Goal: Information Seeking & Learning: Learn about a topic

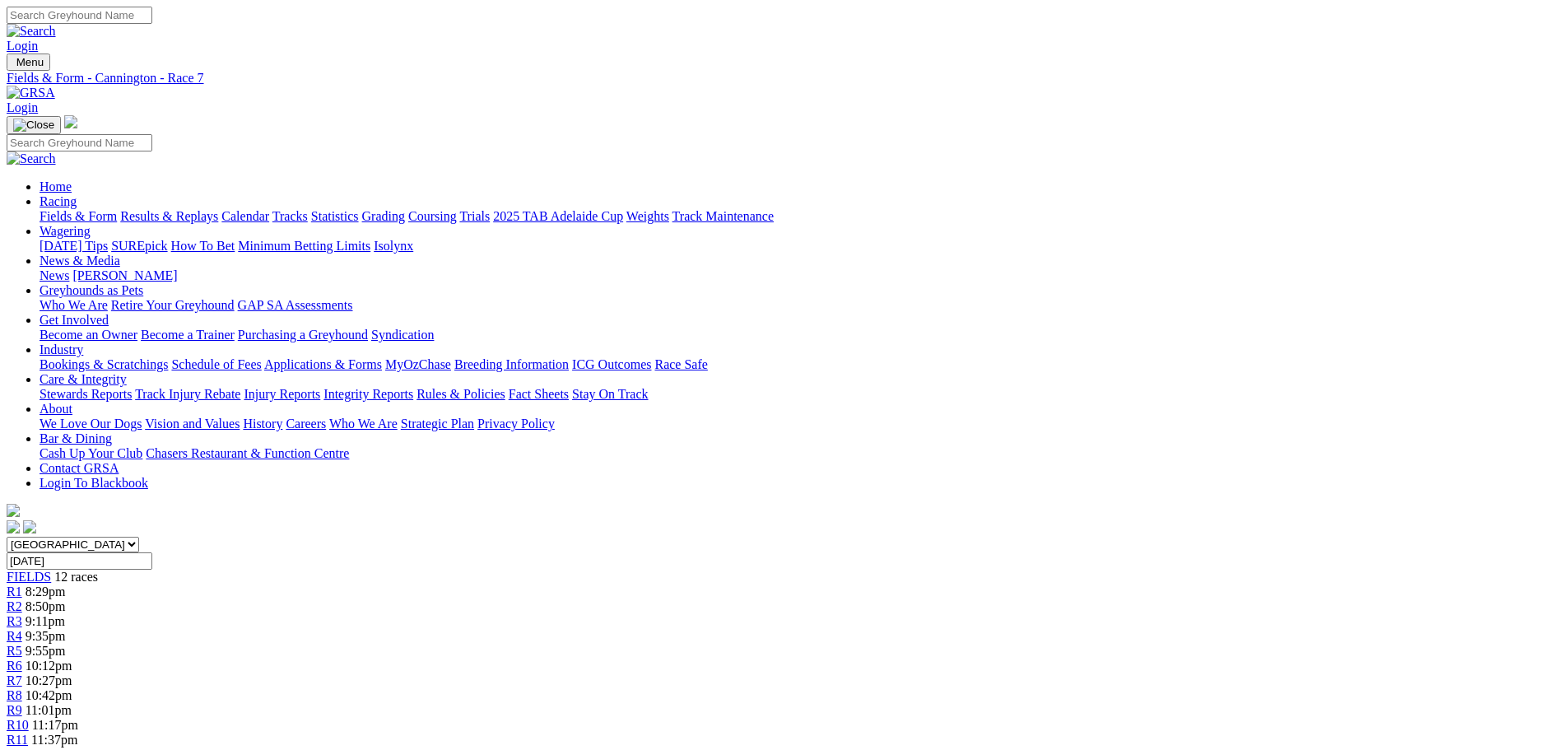
click at [77, 194] on link "Racing" at bounding box center [57, 201] width 37 height 14
click at [117, 209] on link "Fields & Form" at bounding box center [78, 216] width 78 height 14
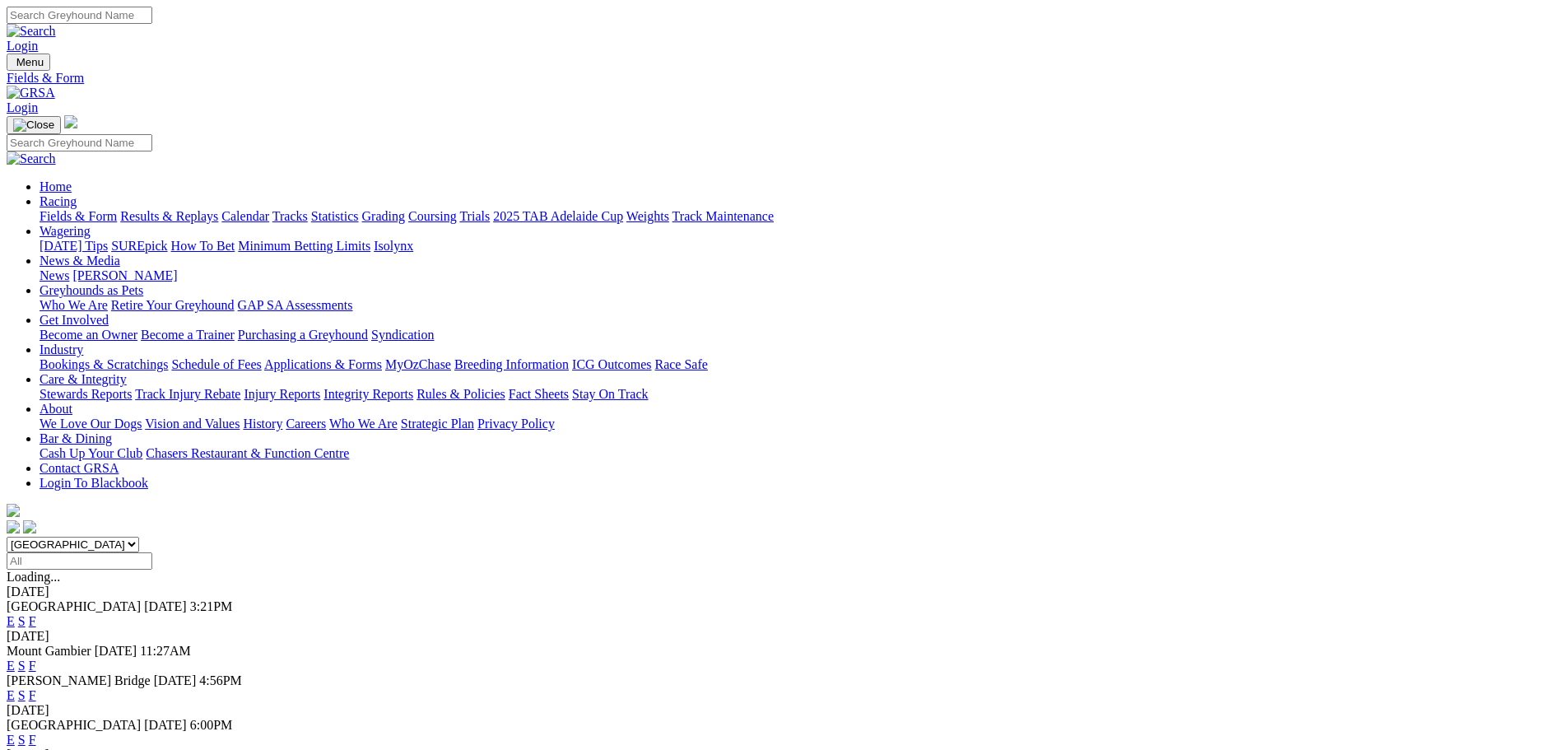
drag, startPoint x: 0, startPoint y: 0, endPoint x: 619, endPoint y: 204, distance: 651.7
click at [139, 537] on select "[GEOGRAPHIC_DATA] [GEOGRAPHIC_DATA] [GEOGRAPHIC_DATA] [GEOGRAPHIC_DATA] [GEOGRA…" at bounding box center [73, 545] width 133 height 15
select select "[GEOGRAPHIC_DATA]"
click at [139, 537] on select "[GEOGRAPHIC_DATA] [GEOGRAPHIC_DATA] [GEOGRAPHIC_DATA] [GEOGRAPHIC_DATA] [GEOGRA…" at bounding box center [73, 545] width 133 height 15
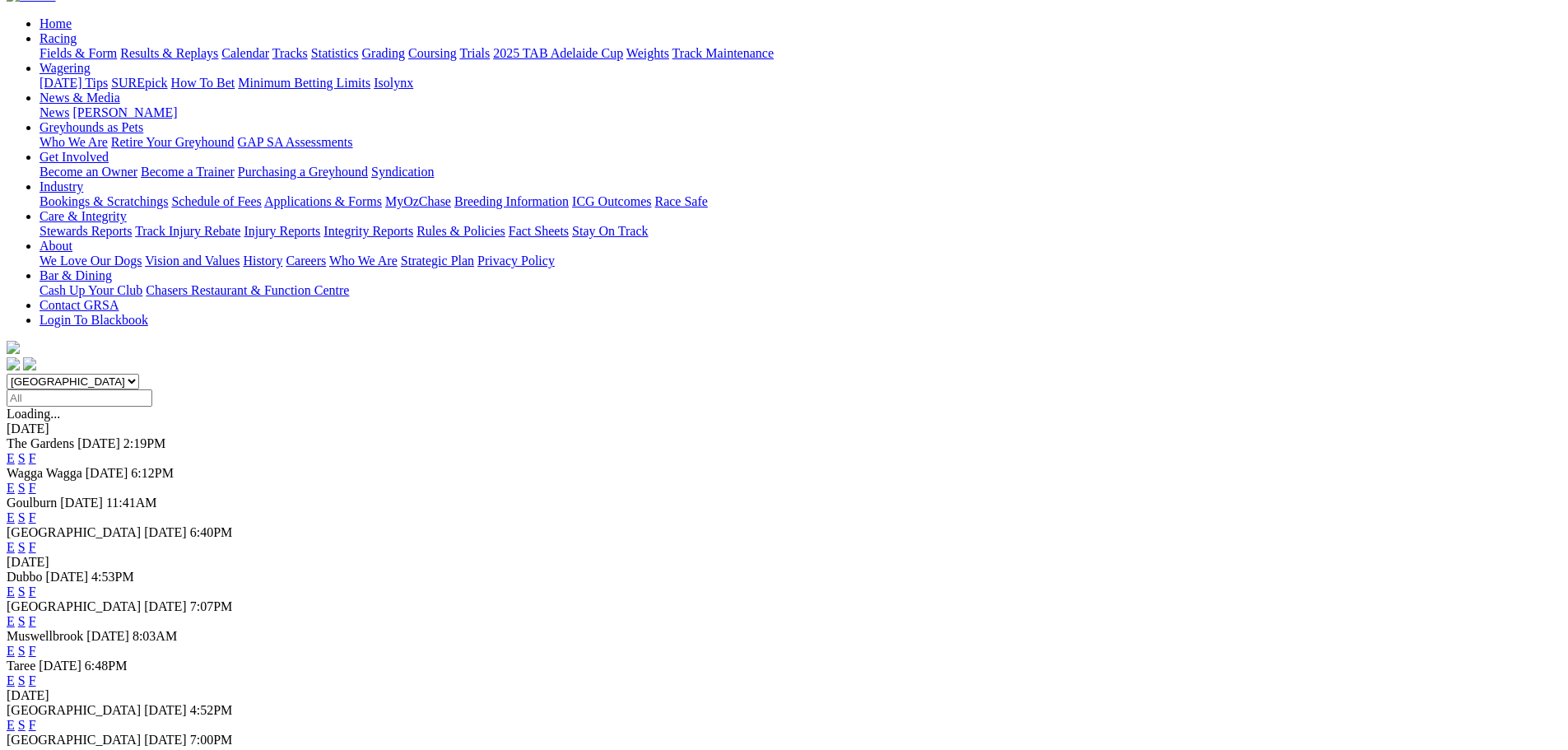
scroll to position [164, 0]
click at [14, 613] on link "E" at bounding box center [11, 620] width 9 height 14
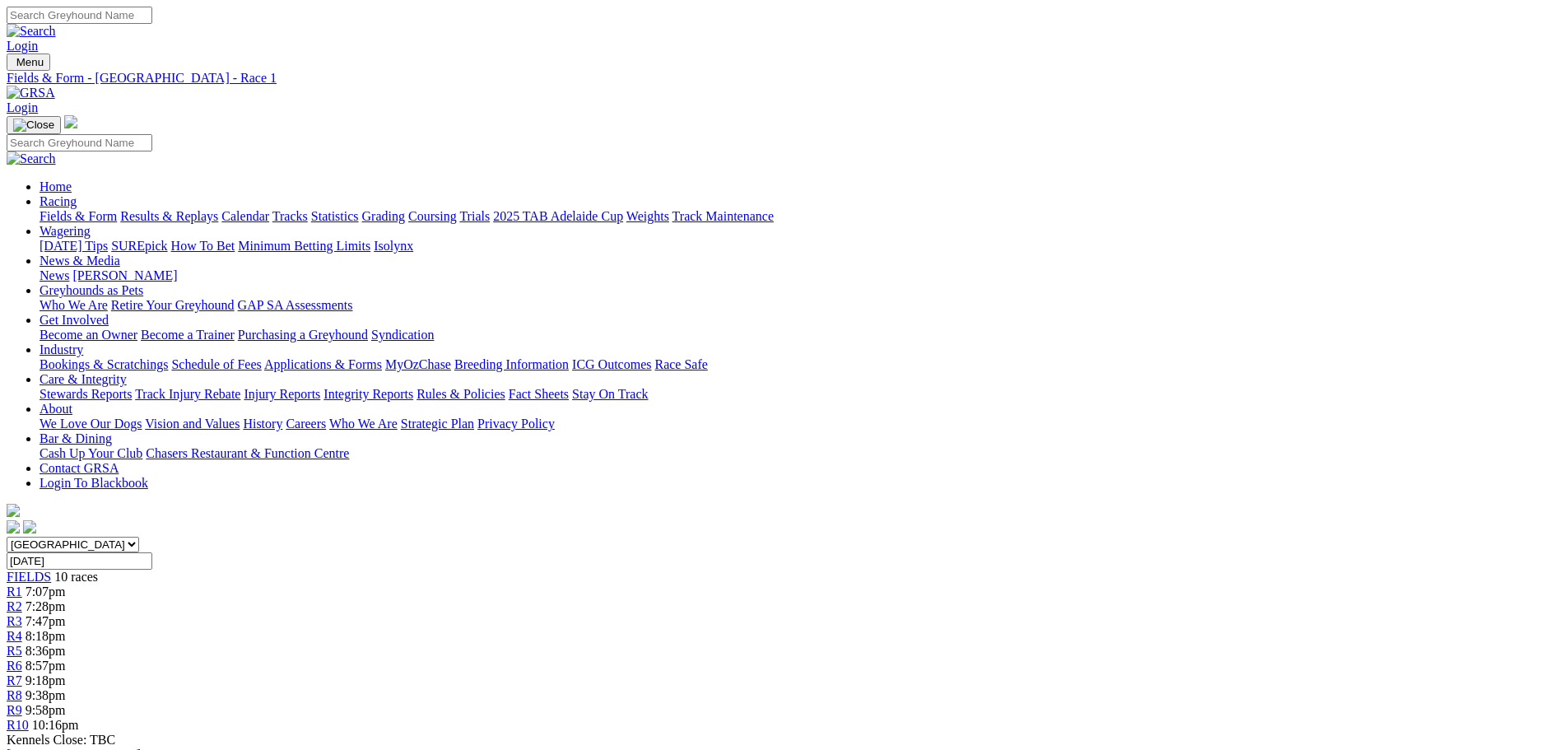
click at [66, 659] on span "8:57pm" at bounding box center [45, 666] width 40 height 14
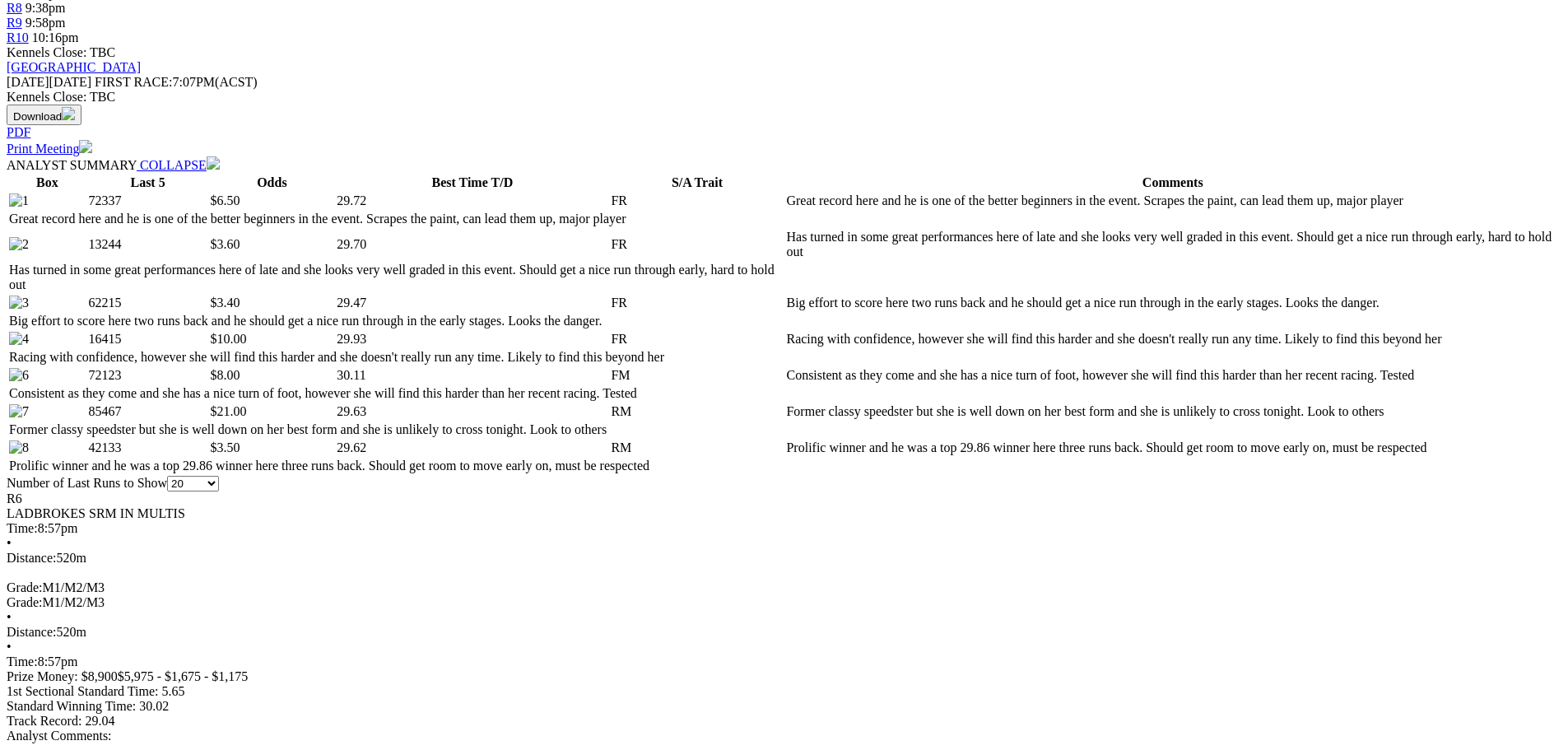
scroll to position [659, 0]
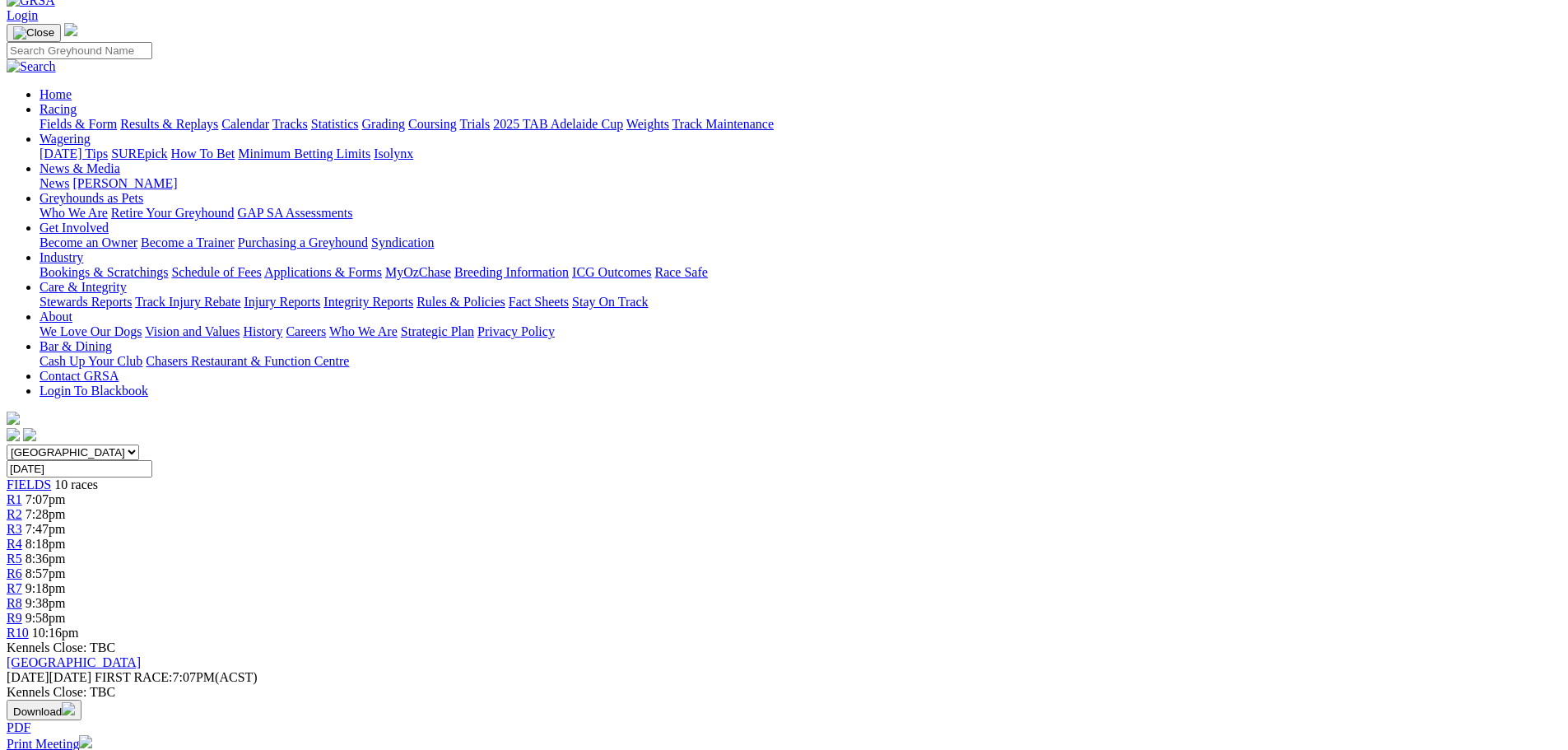
scroll to position [0, 0]
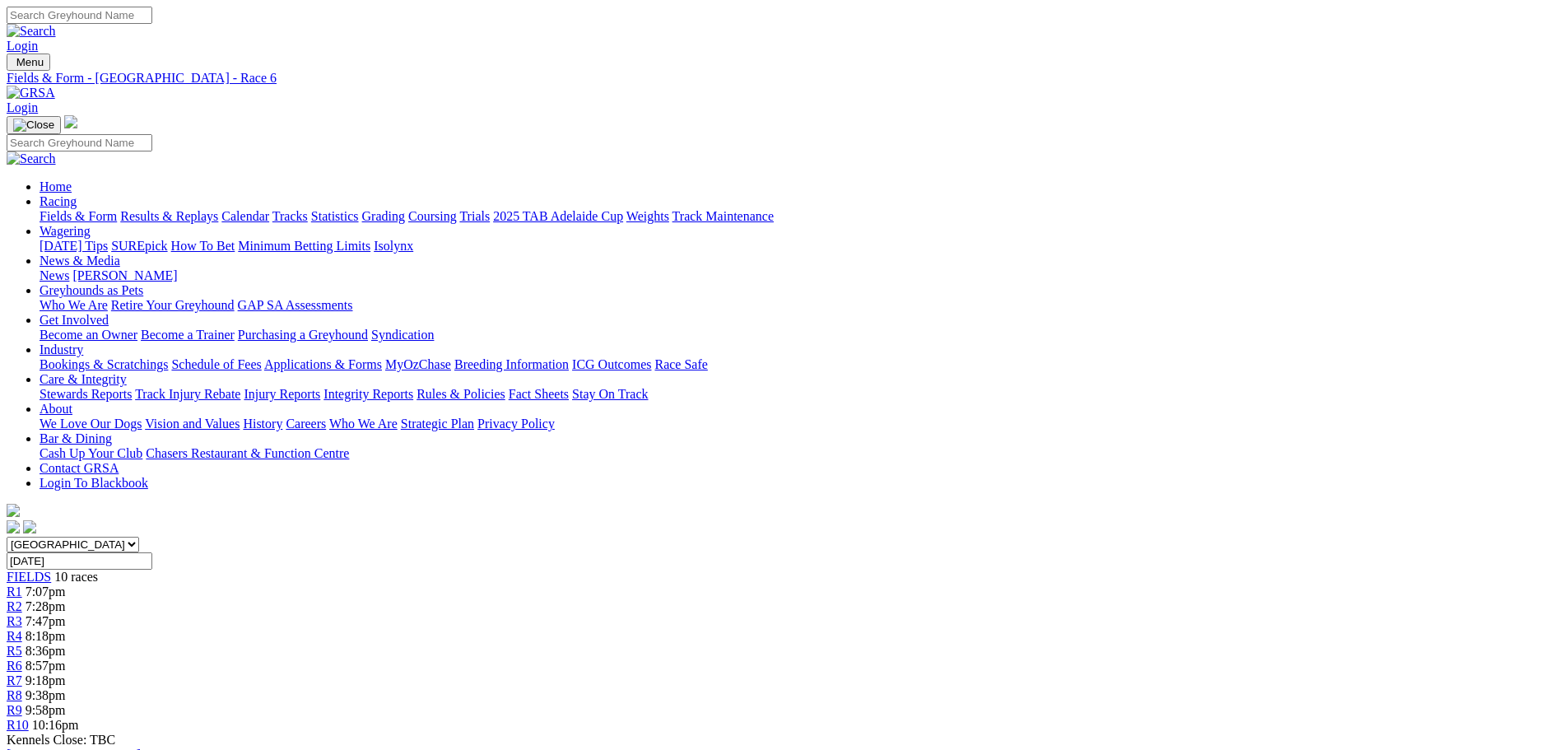
click at [959, 673] on div "R7 9:18pm" at bounding box center [784, 680] width 1555 height 14
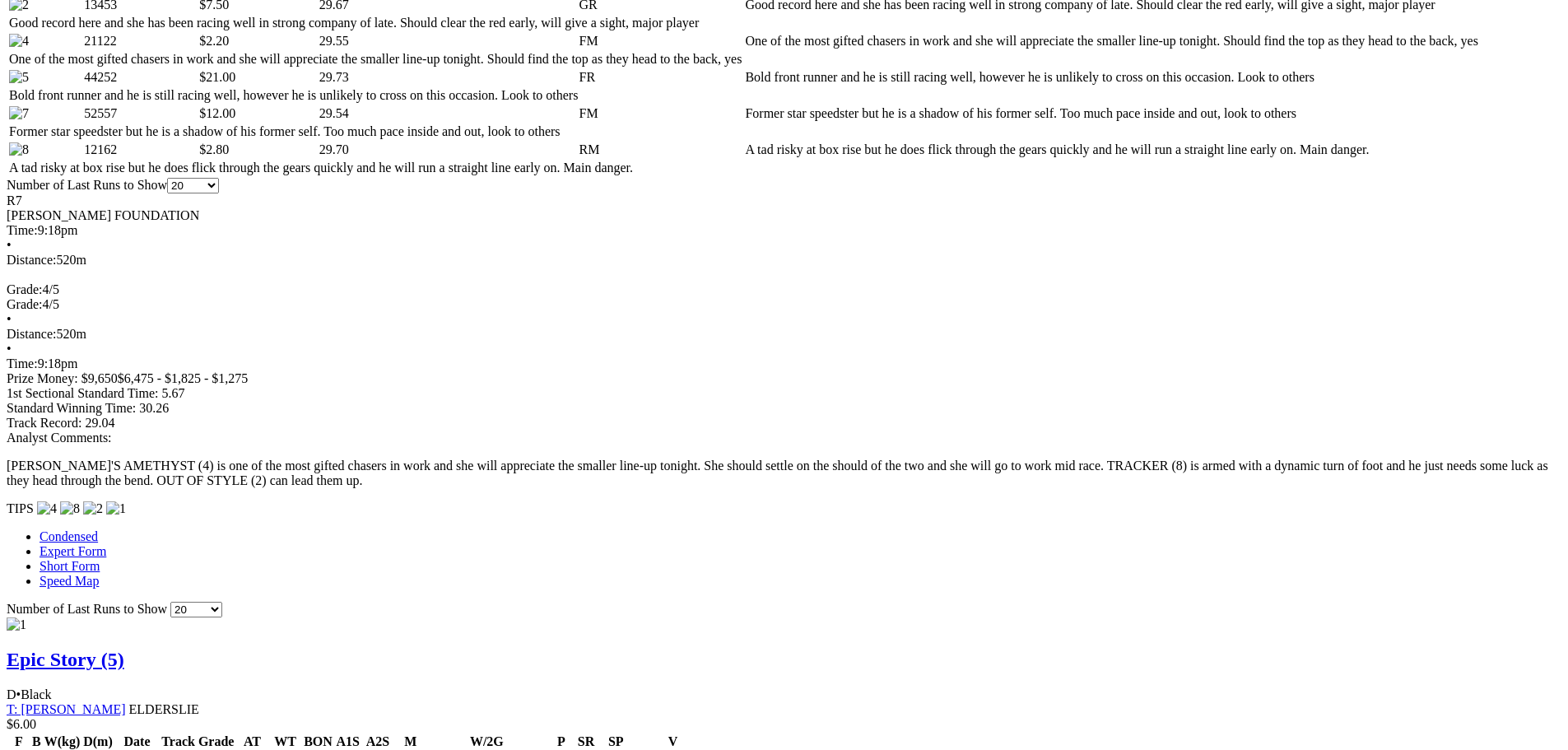
scroll to position [44, 0]
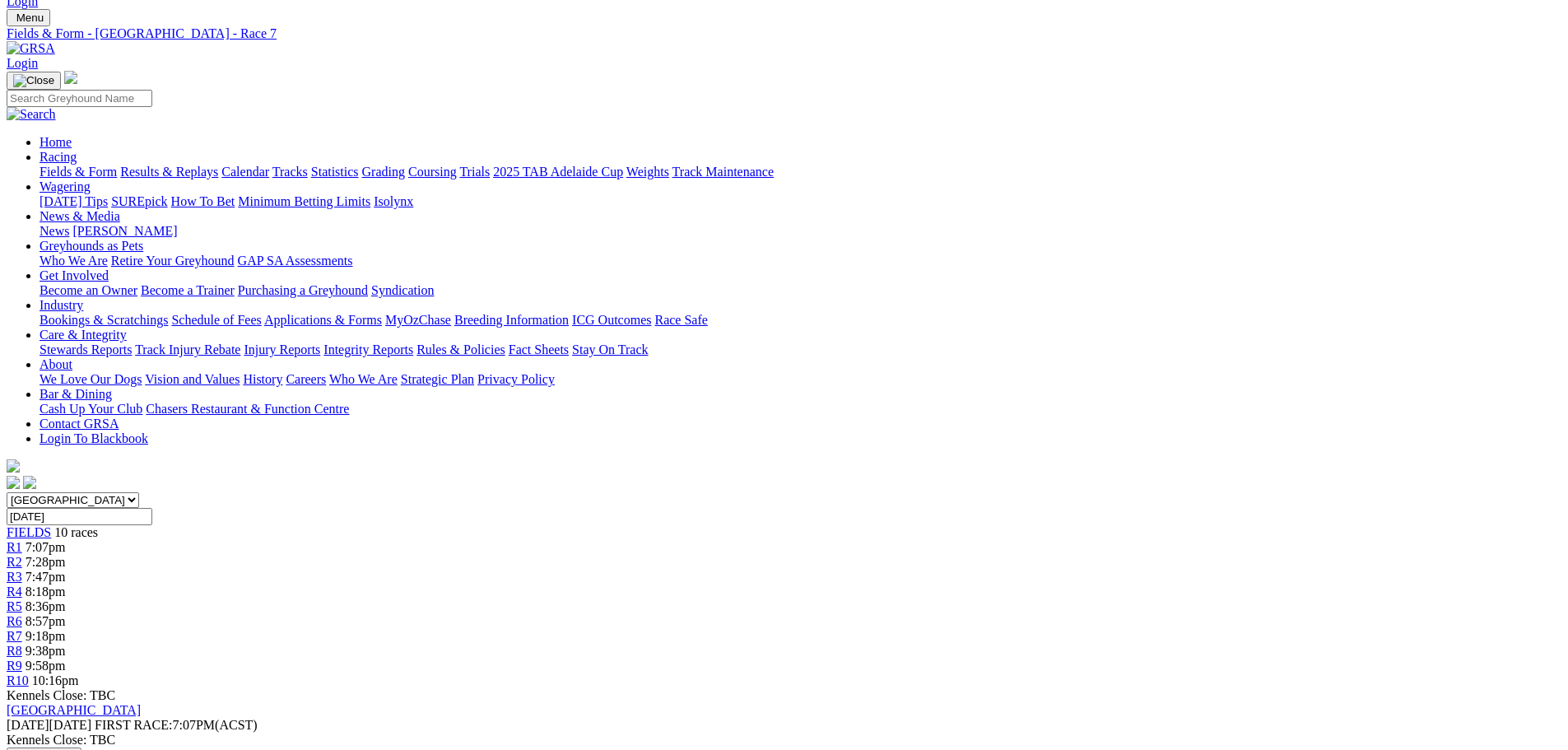
click at [66, 643] on span "9:38pm" at bounding box center [45, 650] width 40 height 14
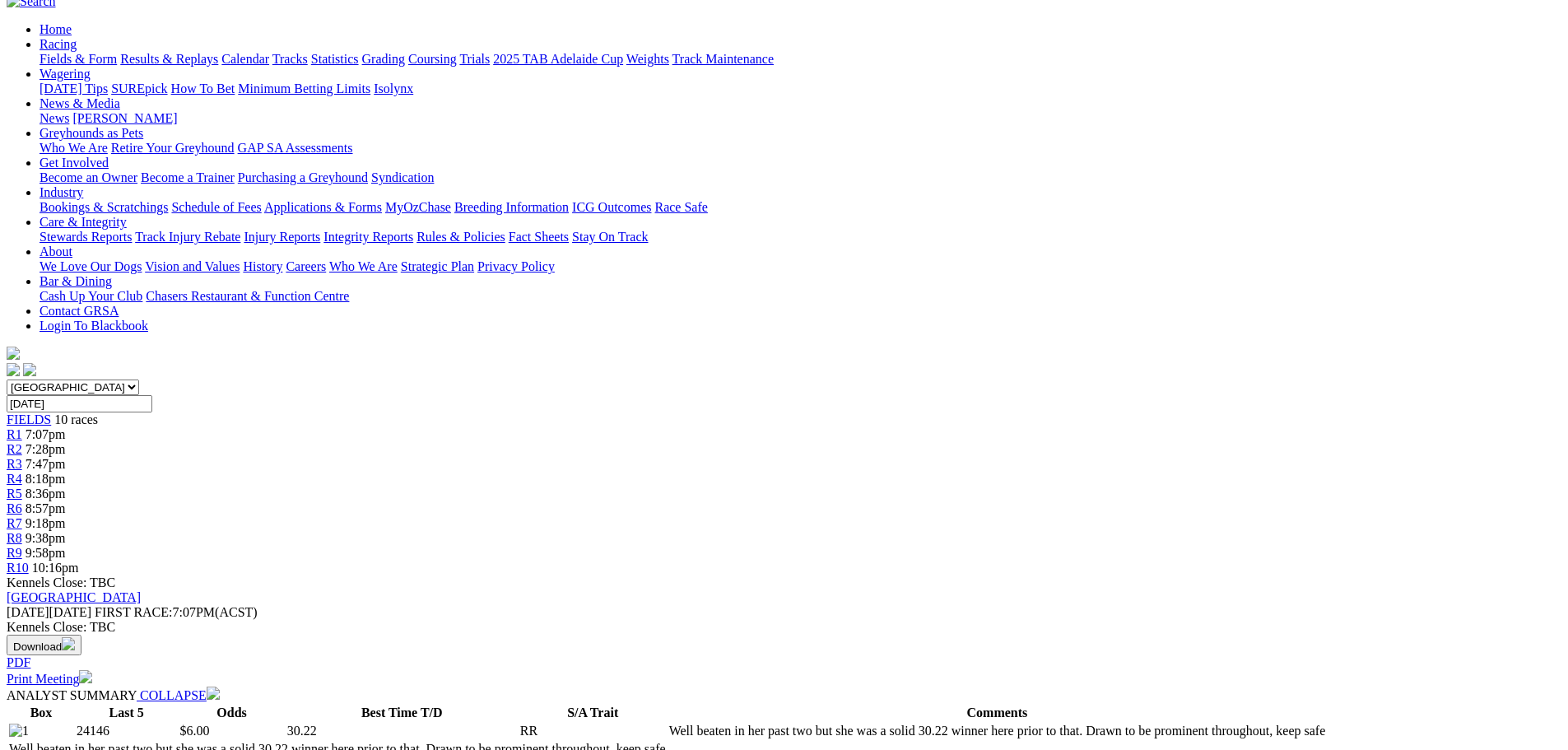
scroll to position [247, 0]
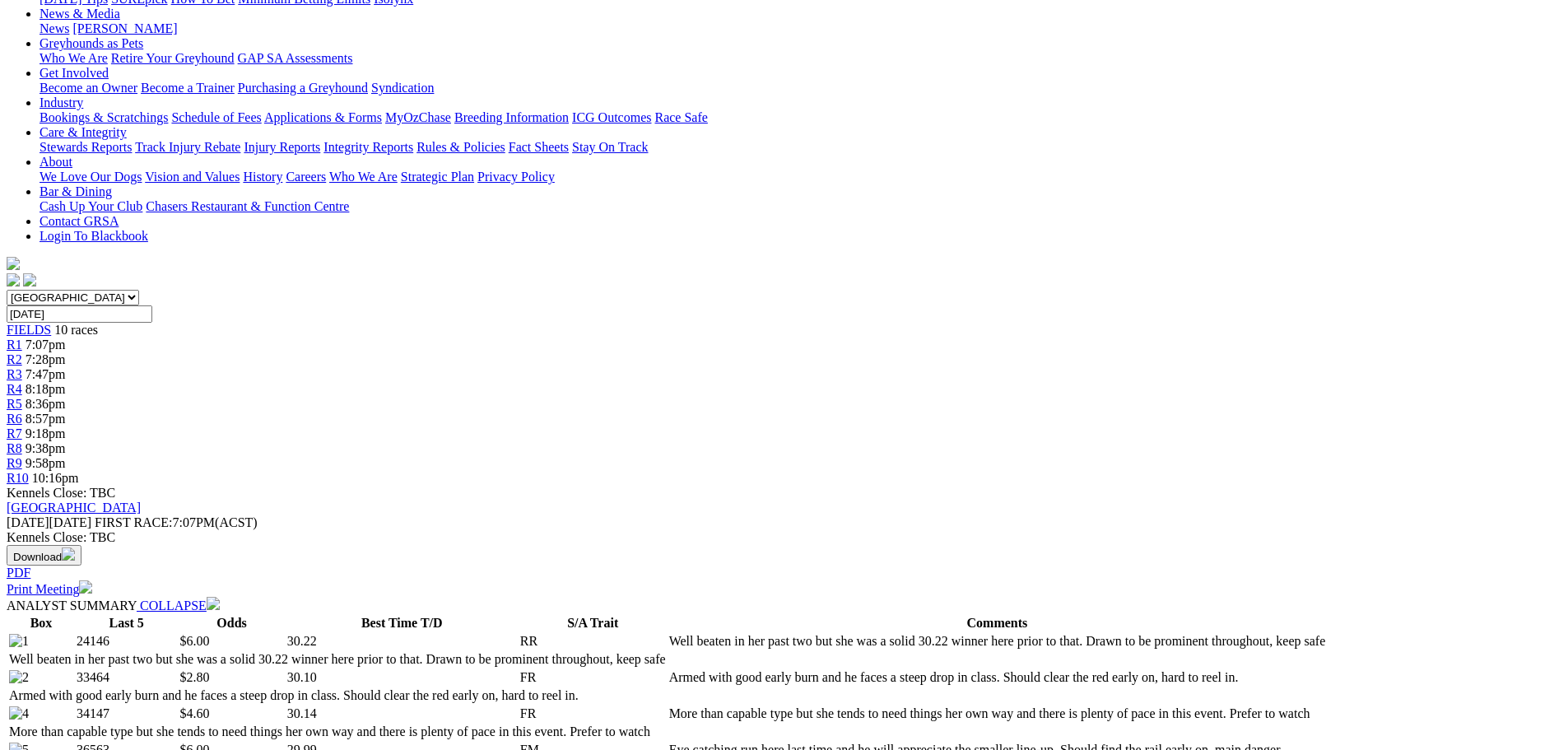
click at [66, 456] on span "9:58pm" at bounding box center [45, 463] width 40 height 14
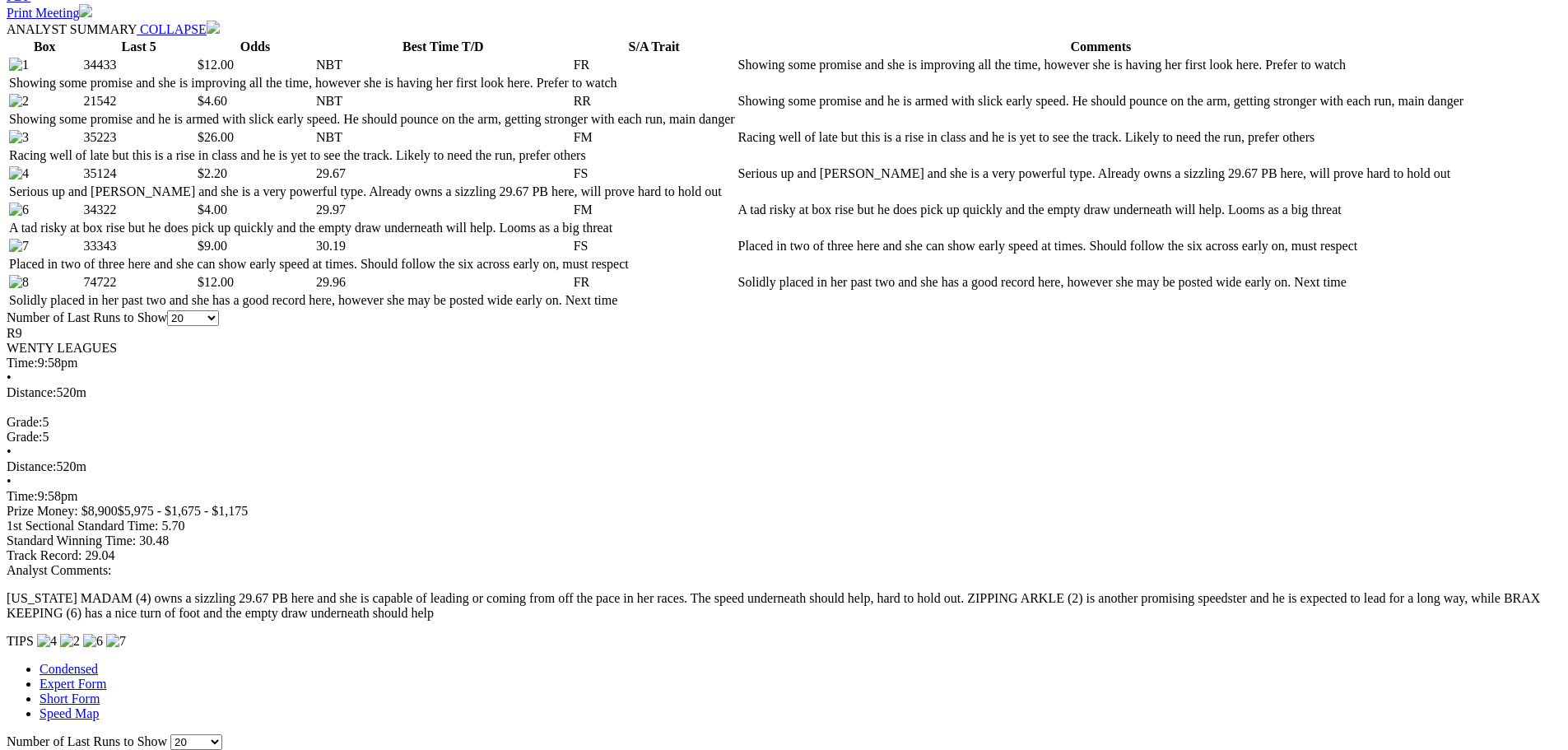
scroll to position [659, 0]
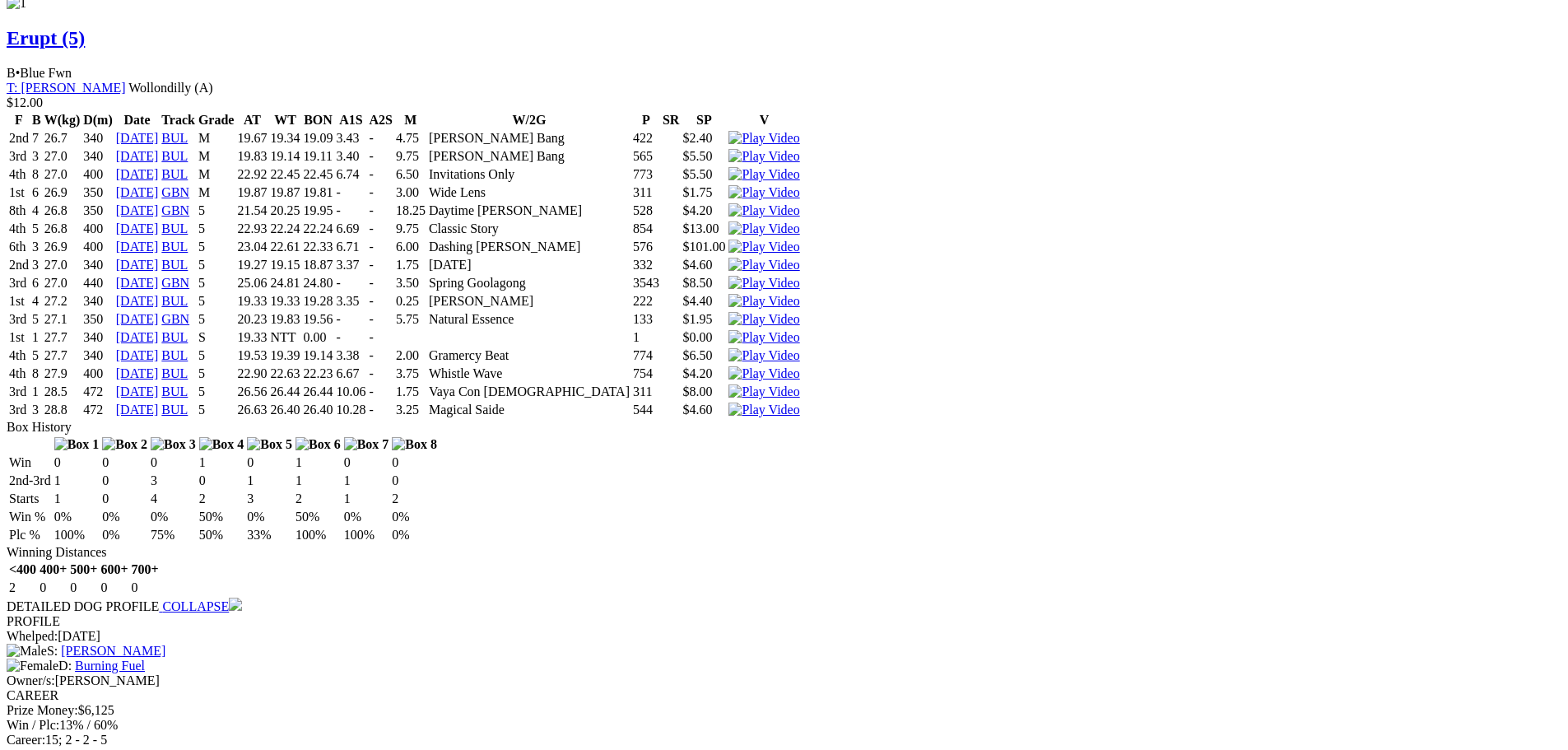
scroll to position [44, 0]
